Goal: Navigation & Orientation: Understand site structure

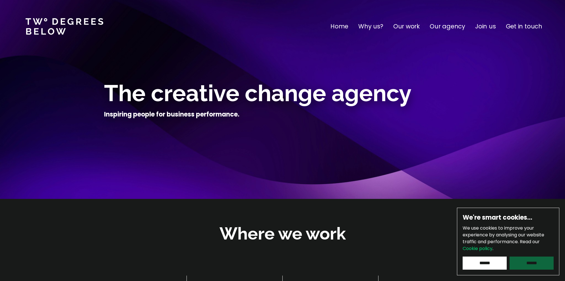
click at [525, 266] on input "******" at bounding box center [532, 263] width 44 height 13
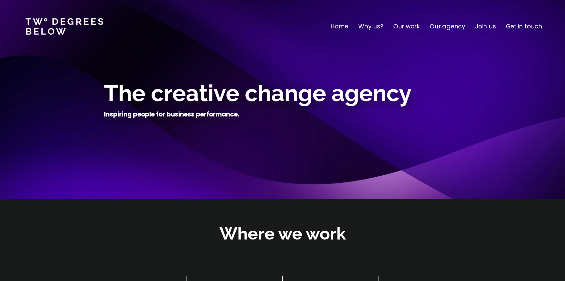
click at [490, 29] on p "Join us" at bounding box center [485, 26] width 21 height 9
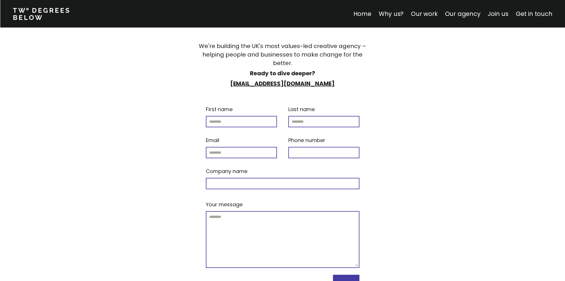
scroll to position [2409, 0]
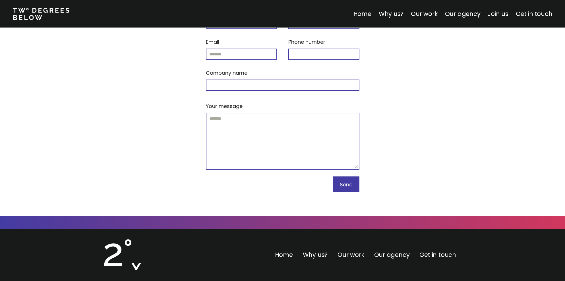
click at [350, 251] on link "Our work" at bounding box center [351, 255] width 26 height 8
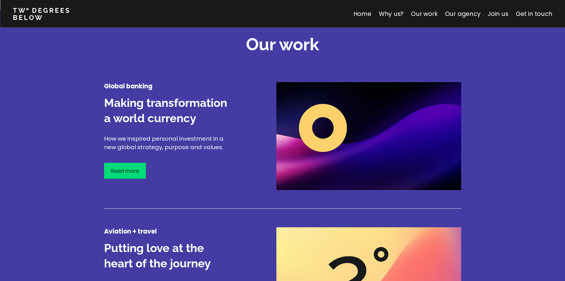
scroll to position [729, 0]
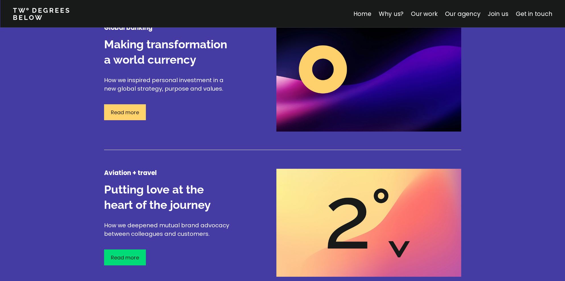
click at [129, 118] on div "Read more" at bounding box center [125, 112] width 42 height 16
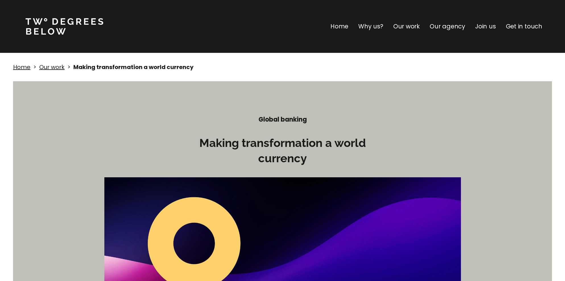
click at [447, 25] on p "Our agency" at bounding box center [448, 26] width 36 height 9
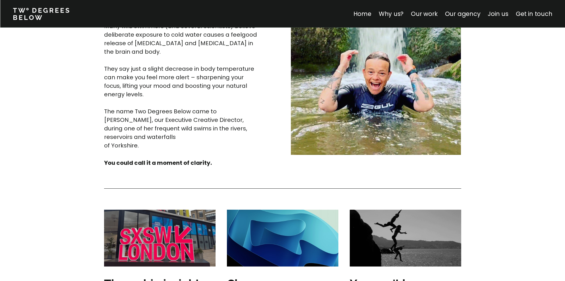
scroll to position [1408, 0]
